Goal: Check status: Check status

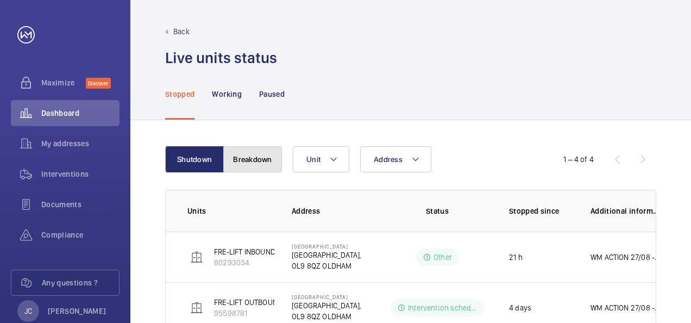
click at [245, 155] on button "Breakdown" at bounding box center [252, 159] width 59 height 26
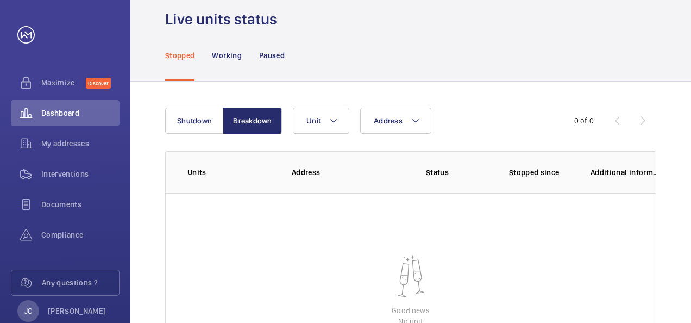
scroll to position [54, 0]
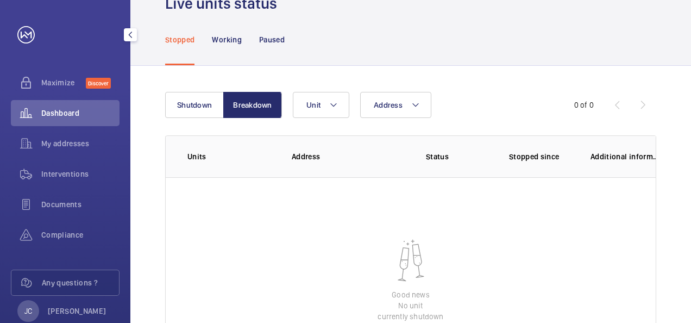
click at [76, 119] on div "Dashboard" at bounding box center [65, 113] width 109 height 26
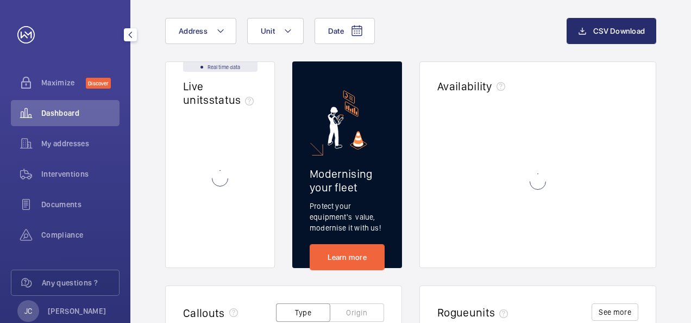
scroll to position [33, 0]
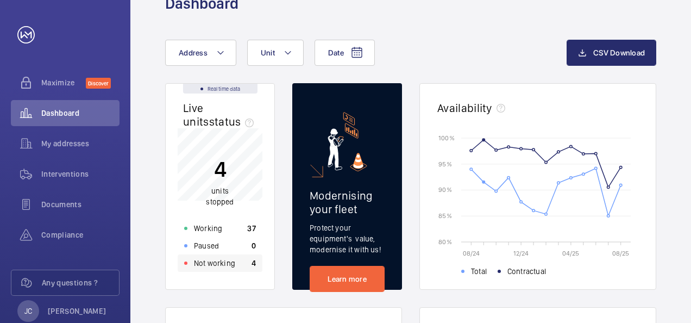
click at [228, 261] on p "Not working" at bounding box center [214, 263] width 41 height 11
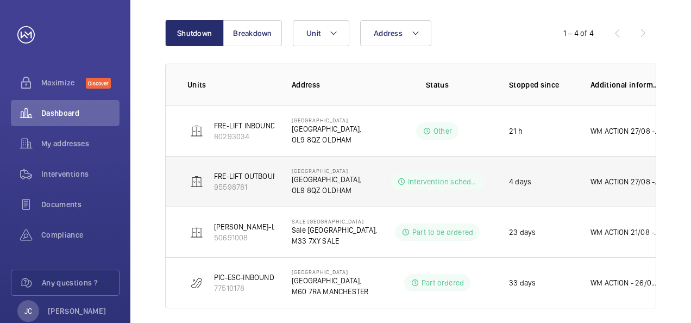
scroll to position [136, 0]
